Goal: Task Accomplishment & Management: Manage account settings

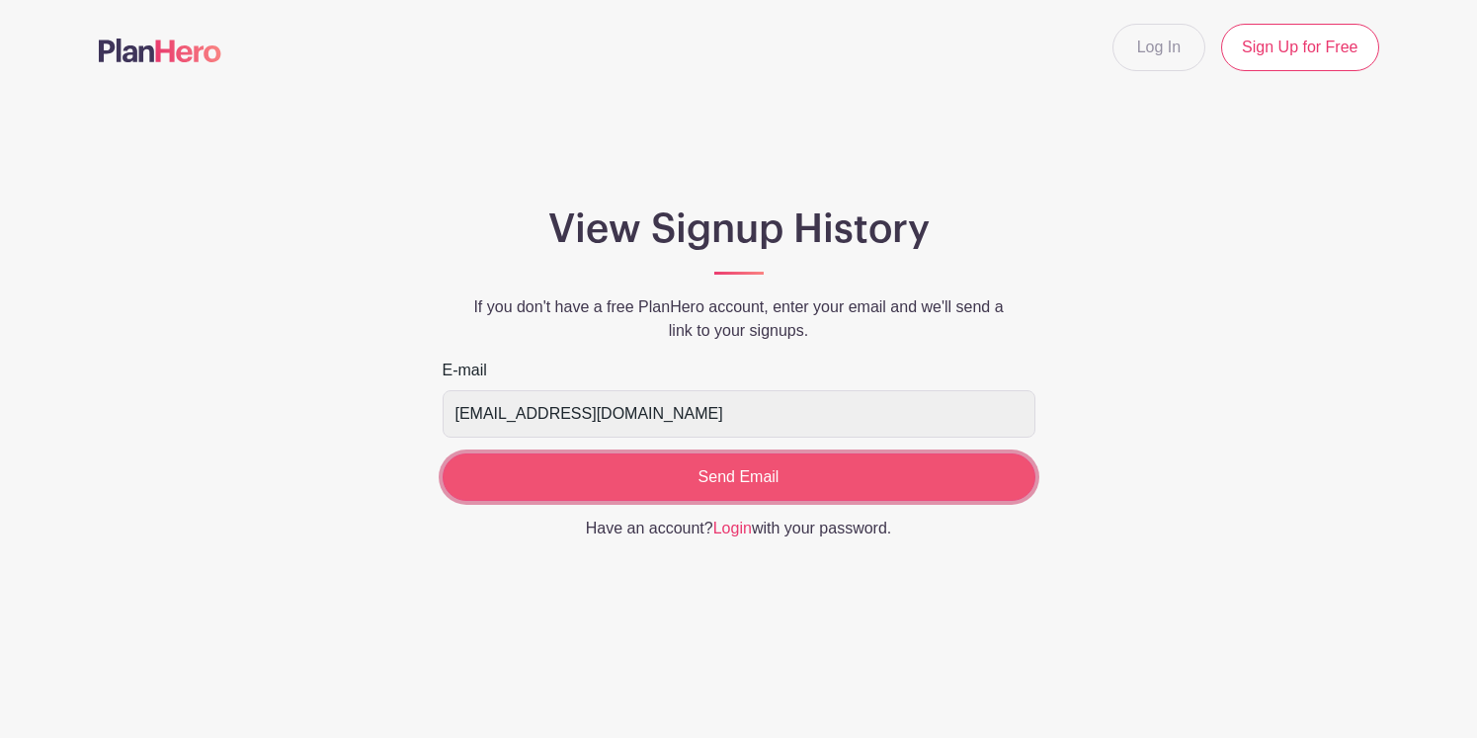
click at [700, 477] on input "Send Email" at bounding box center [739, 477] width 593 height 47
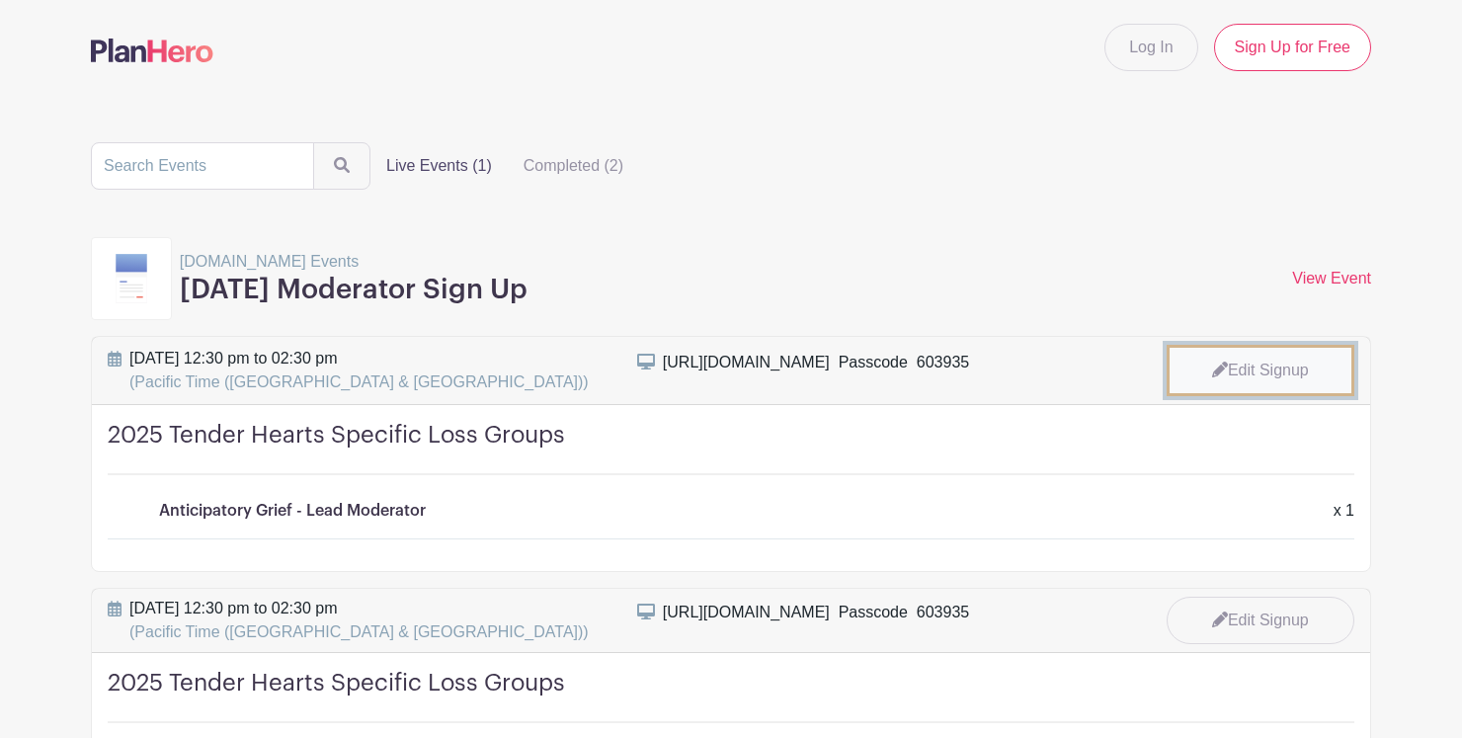
click at [1269, 372] on link "Edit Signup" at bounding box center [1261, 370] width 188 height 51
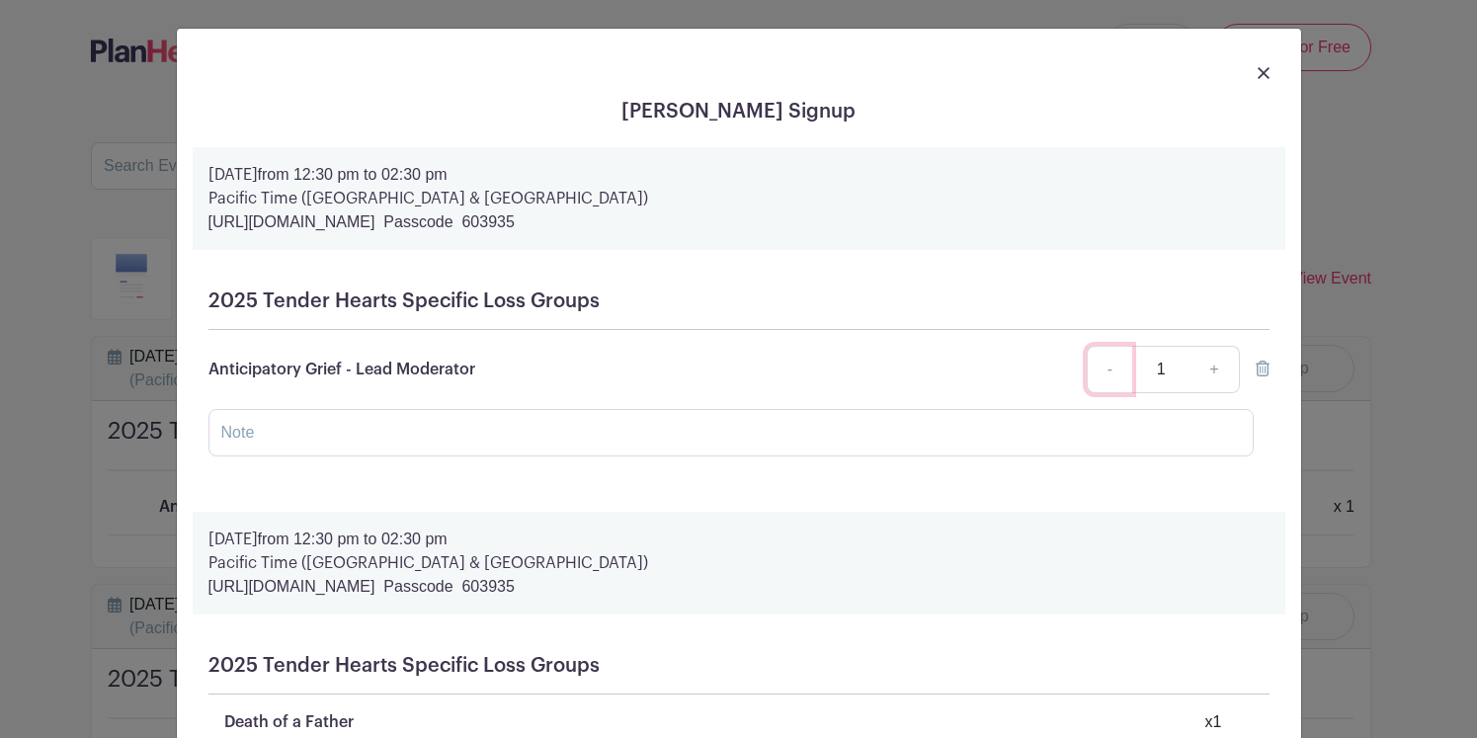
click at [1108, 377] on link "-" at bounding box center [1109, 369] width 45 height 47
click at [632, 437] on input "text" at bounding box center [730, 432] width 1045 height 47
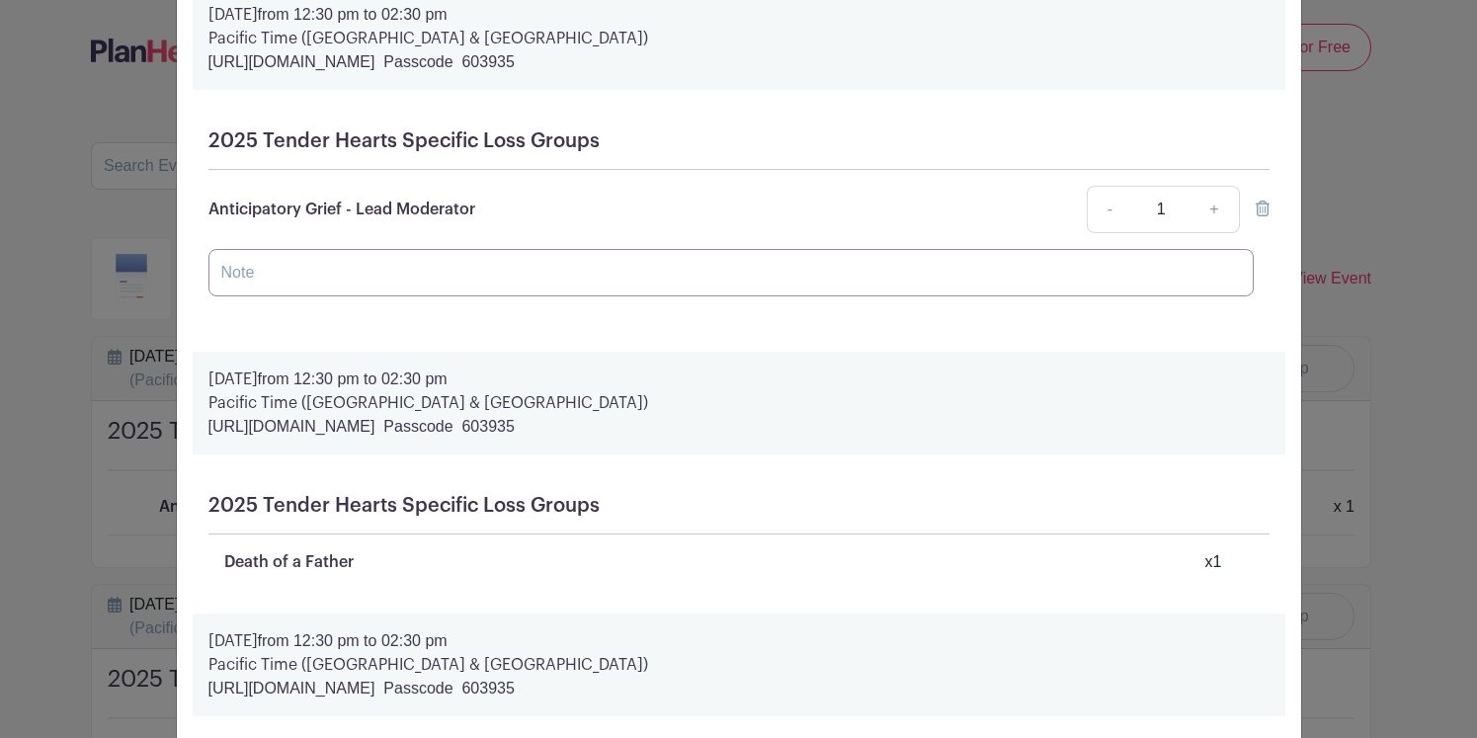
scroll to position [153, 0]
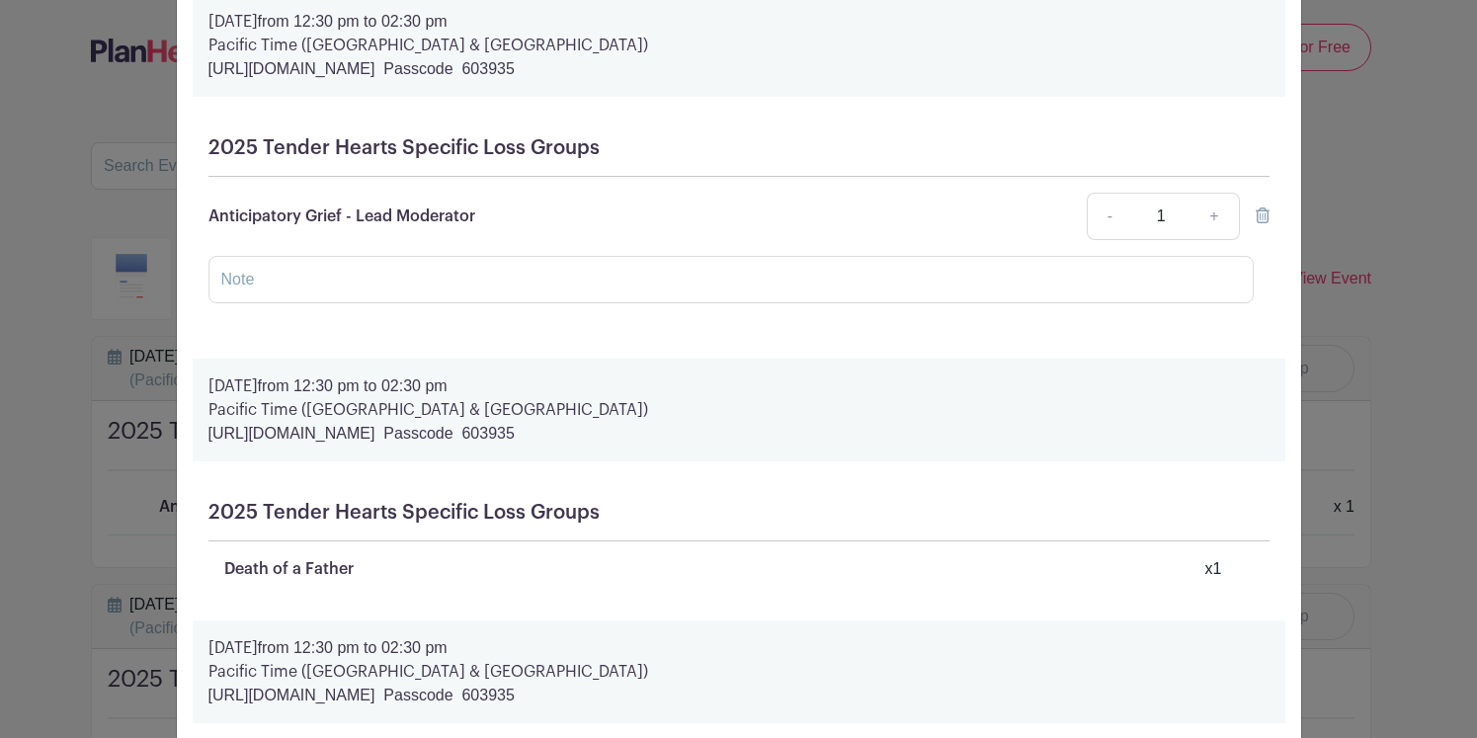
click at [1256, 218] on icon at bounding box center [1263, 215] width 14 height 16
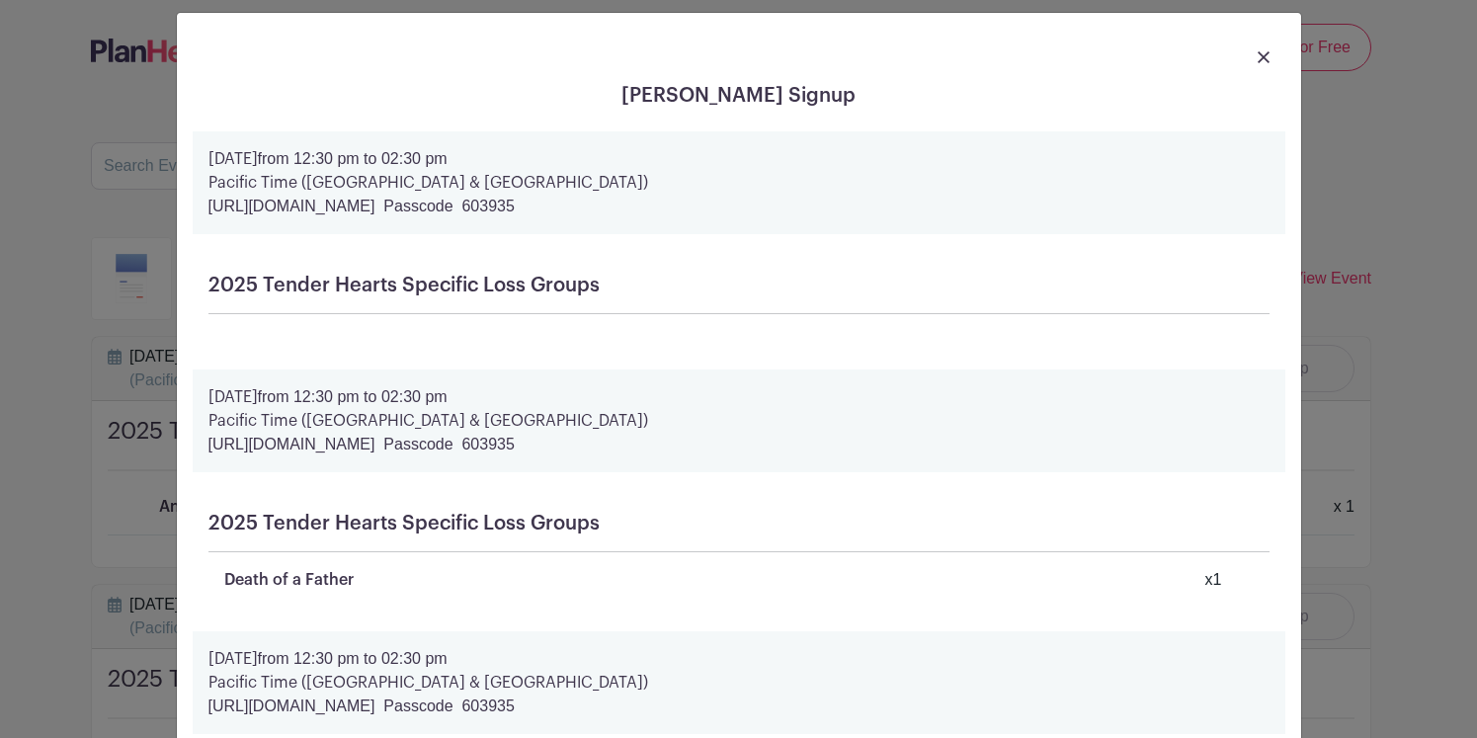
scroll to position [0, 0]
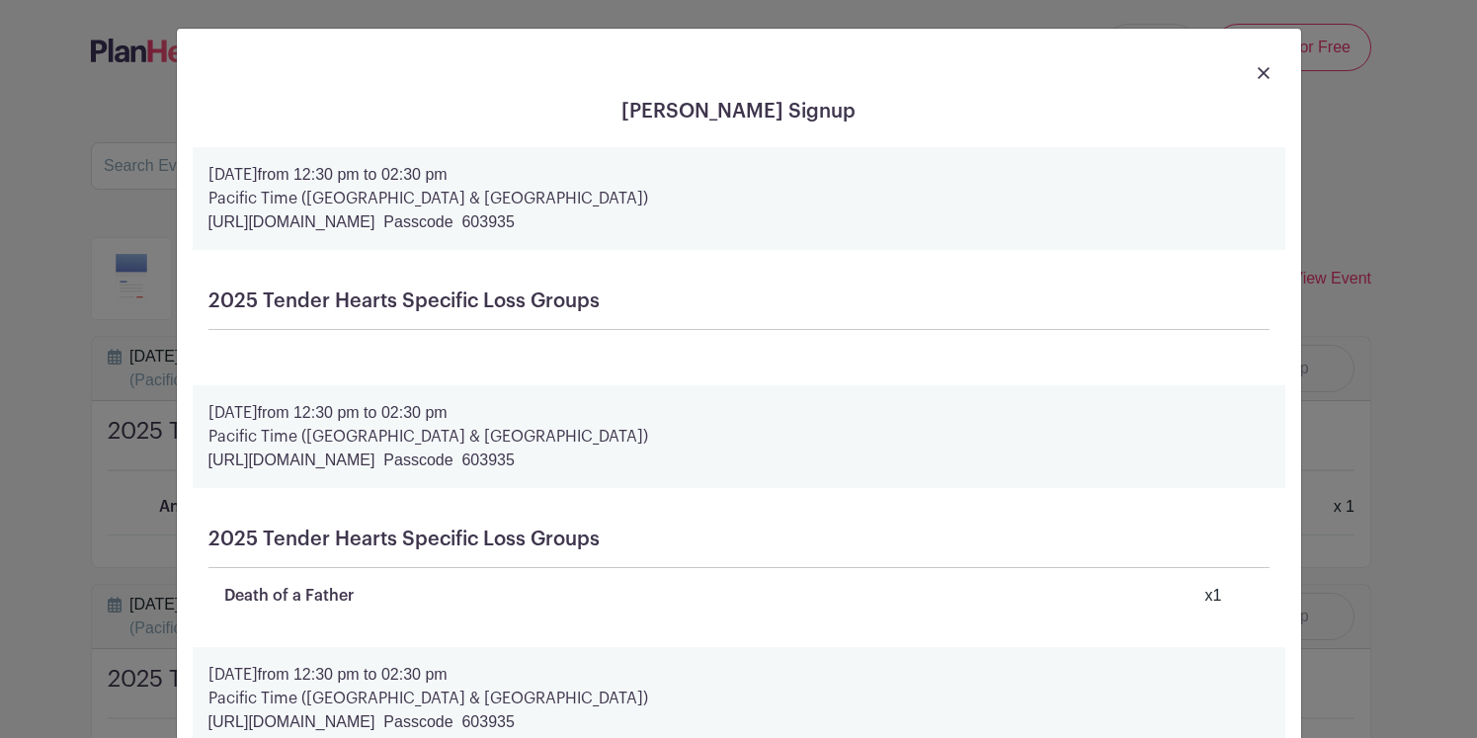
click at [1258, 63] on link at bounding box center [1264, 72] width 12 height 24
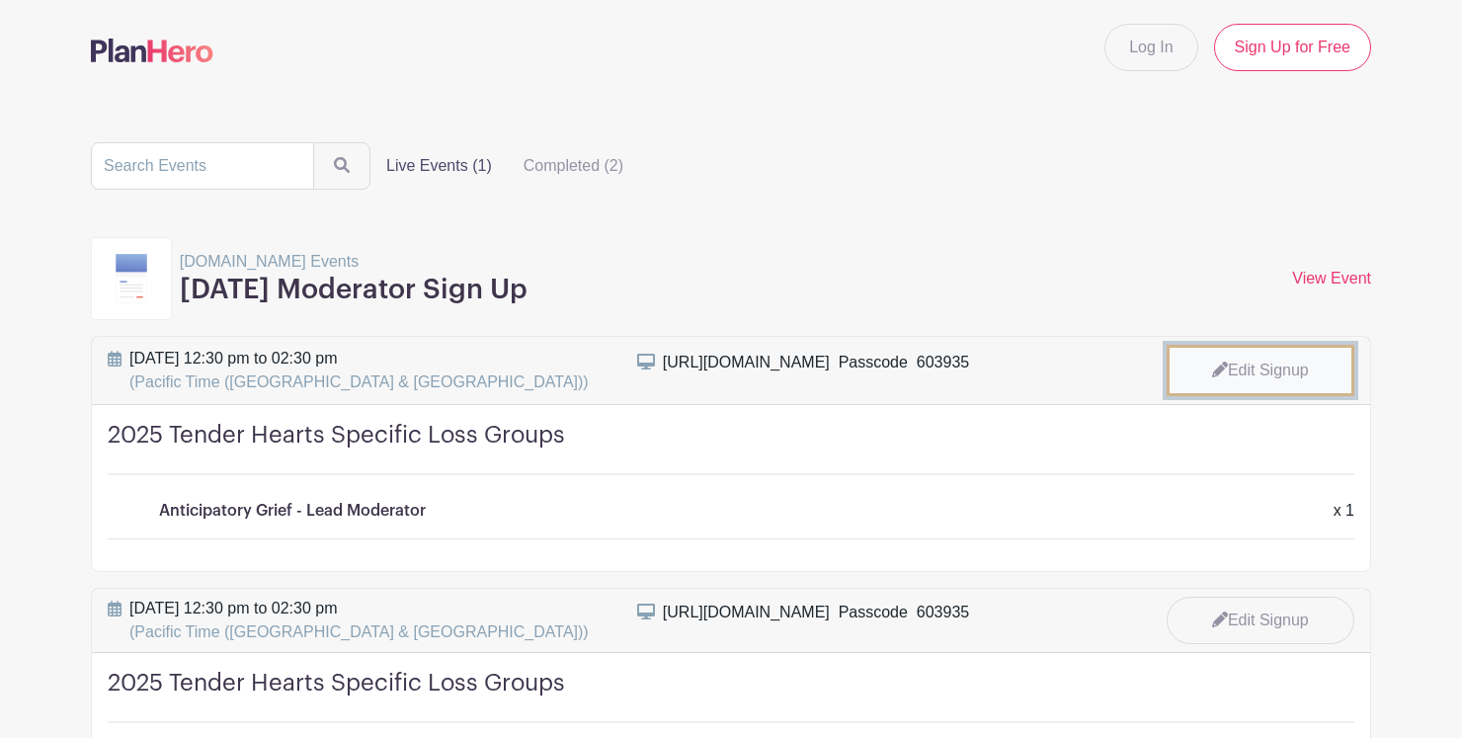
click at [1264, 370] on link "Edit Signup" at bounding box center [1261, 370] width 188 height 51
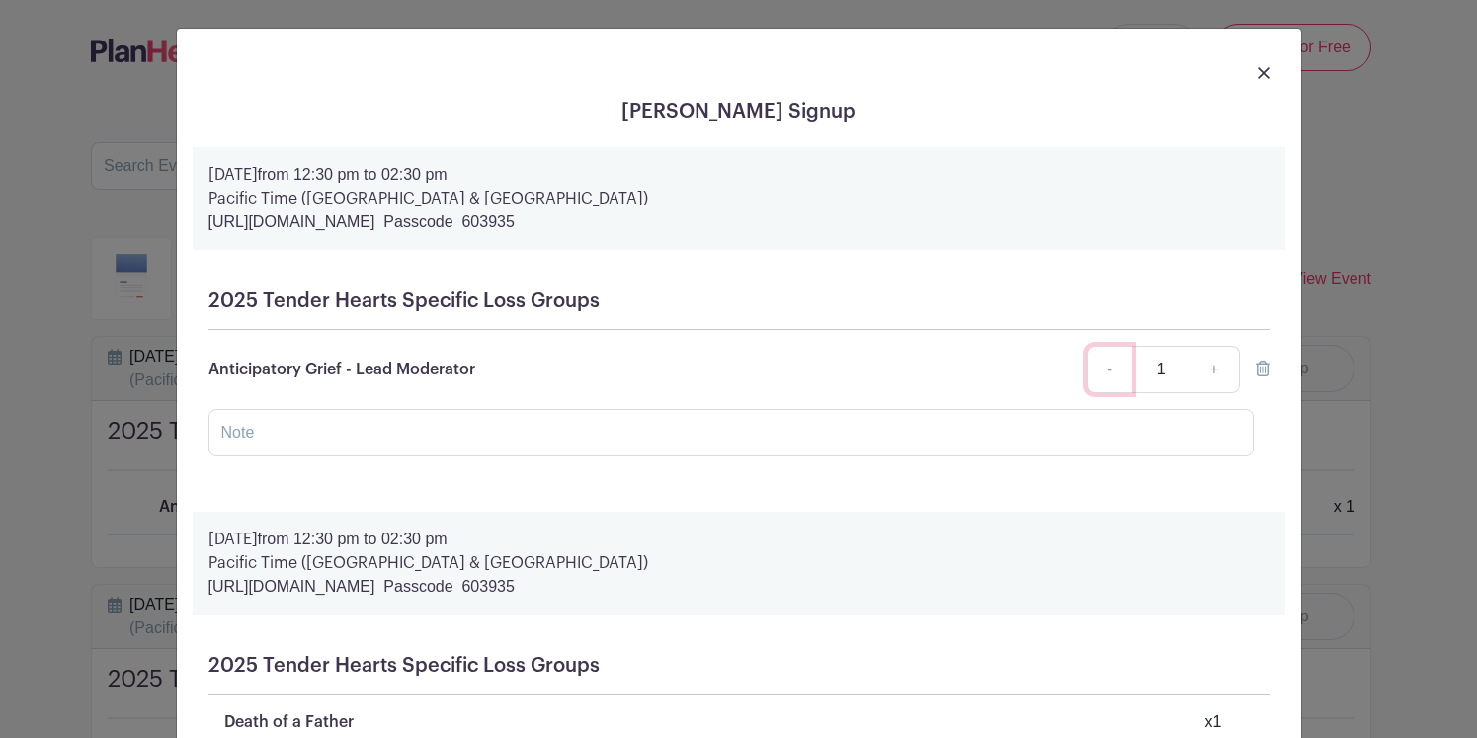
click at [1108, 373] on link "-" at bounding box center [1109, 369] width 45 height 47
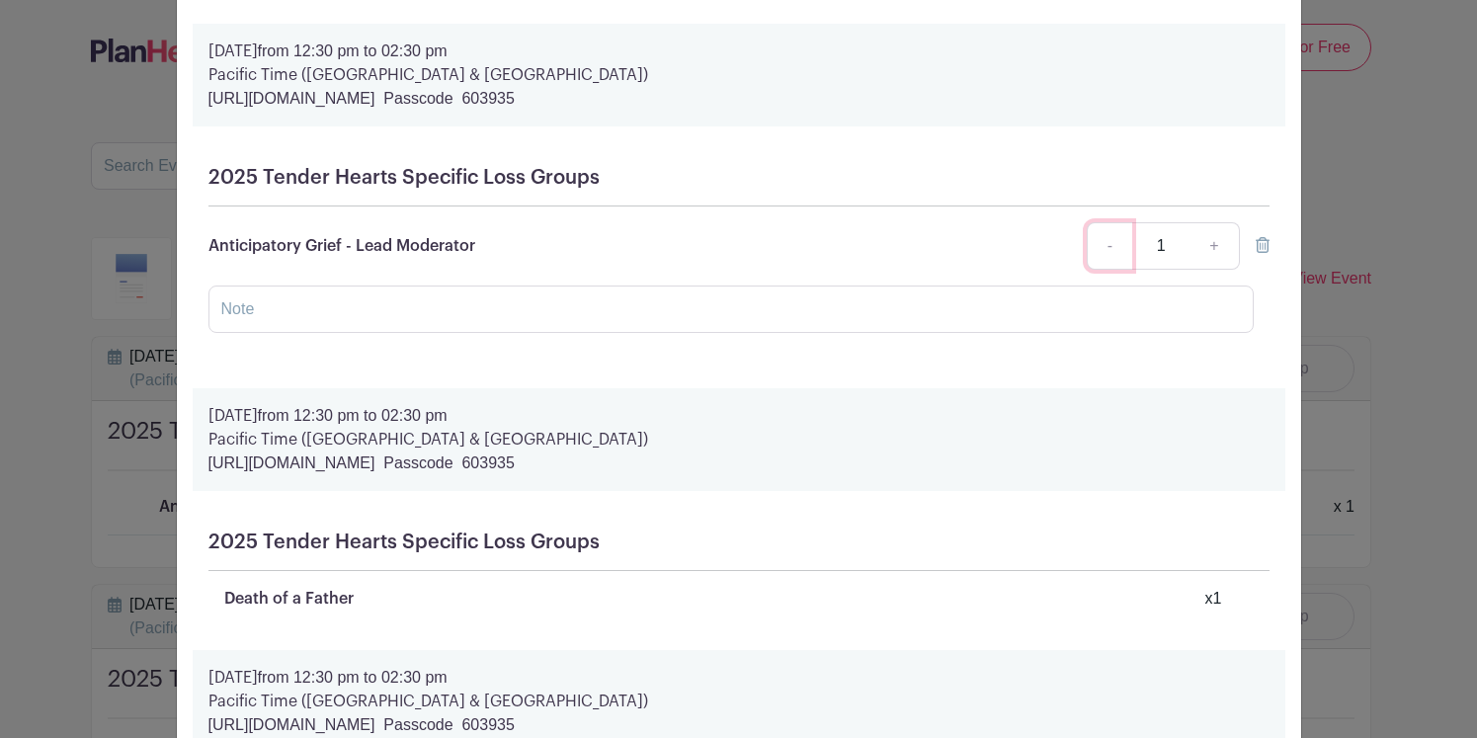
scroll to position [131, 0]
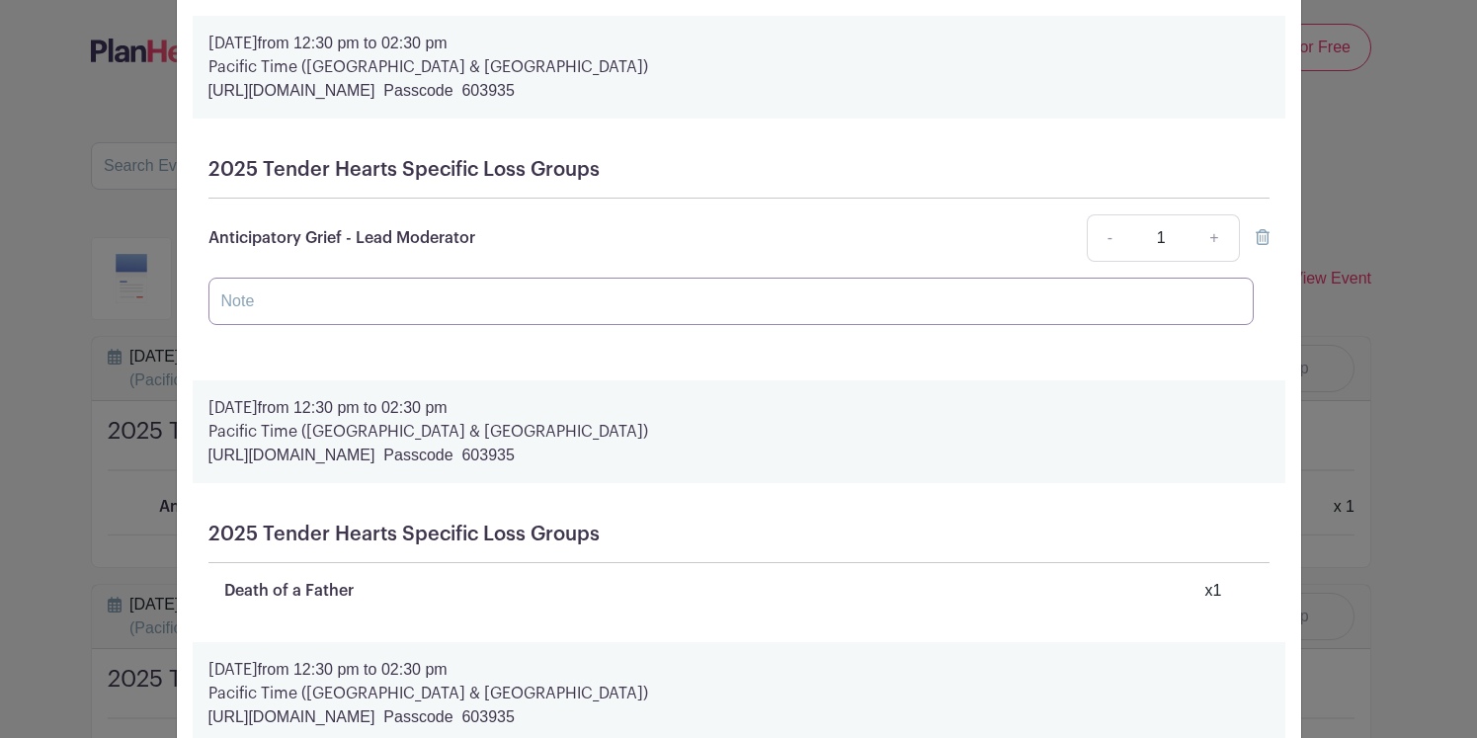
click at [573, 297] on input "text" at bounding box center [730, 301] width 1045 height 47
click at [1103, 244] on link "-" at bounding box center [1109, 237] width 45 height 47
click at [1258, 245] on icon at bounding box center [1263, 237] width 14 height 16
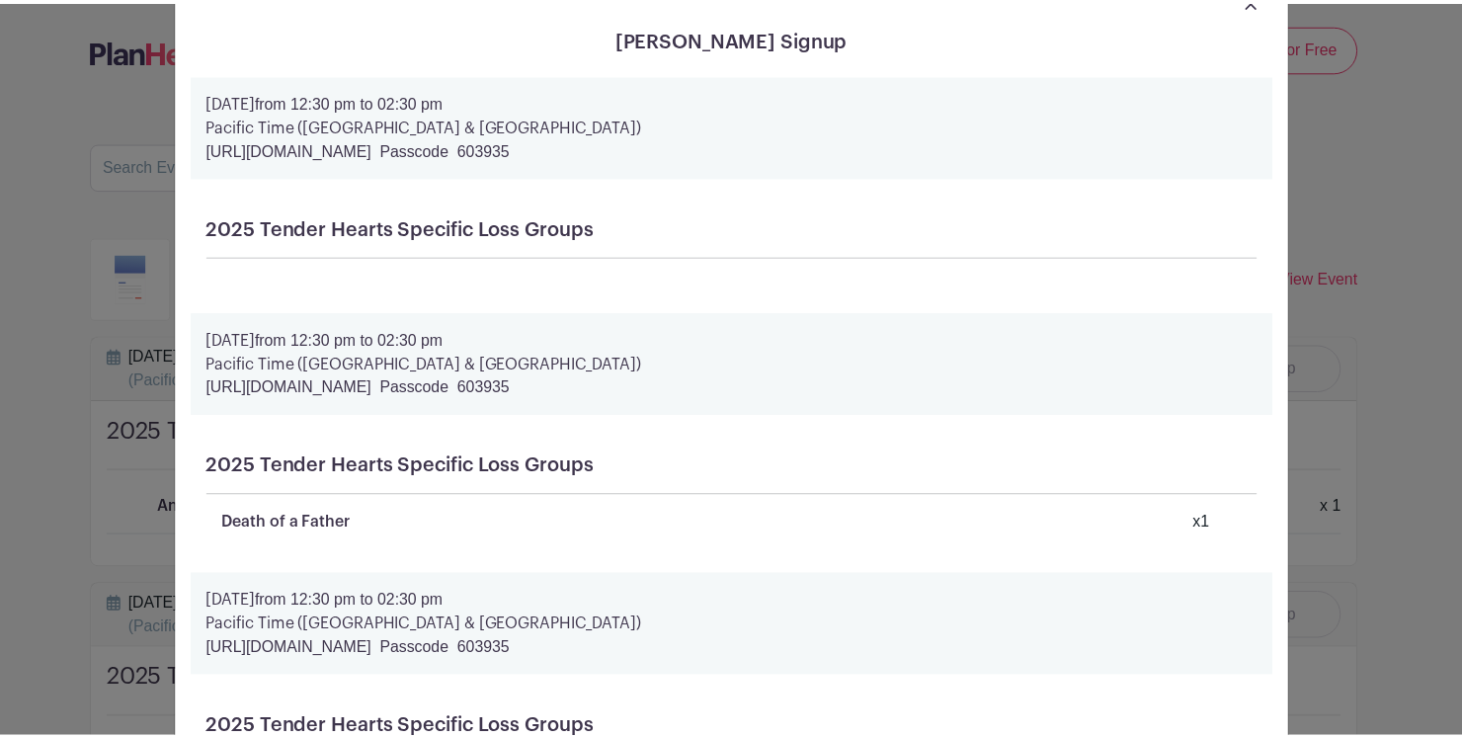
scroll to position [0, 0]
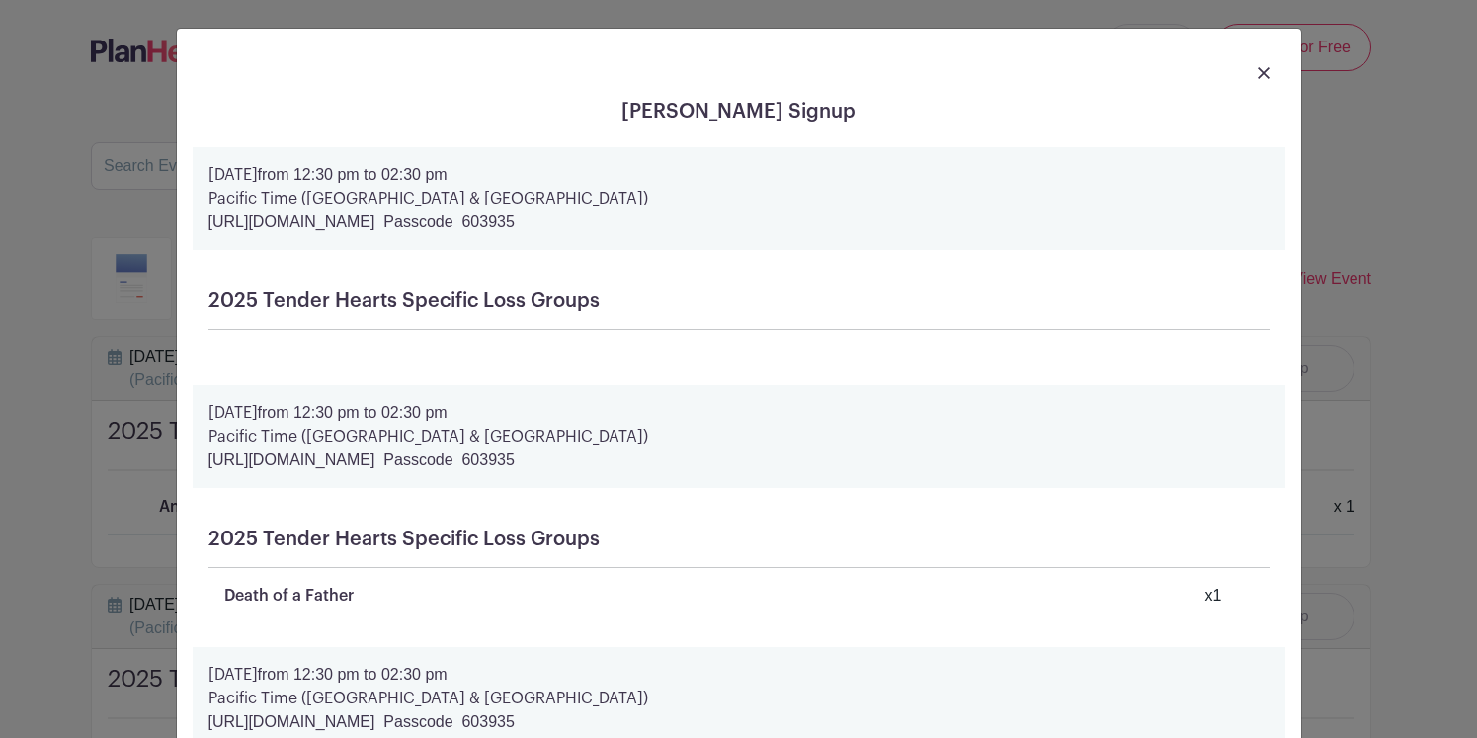
click at [877, 174] on p "[DATE] 12:30 pm to 02:30 pm" at bounding box center [738, 175] width 1061 height 24
click at [1258, 70] on img at bounding box center [1264, 73] width 12 height 12
